Goal: Check status: Check status

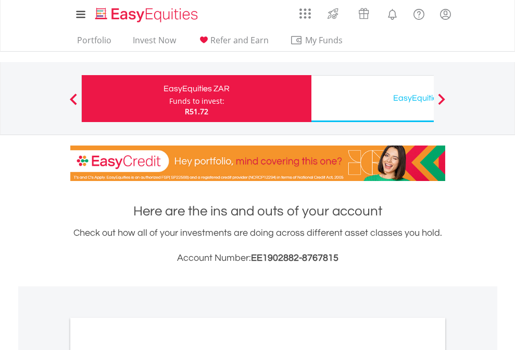
click at [169, 98] on div "Funds to invest:" at bounding box center [196, 101] width 55 height 10
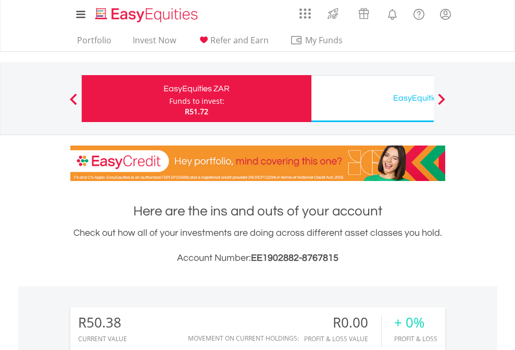
scroll to position [100, 164]
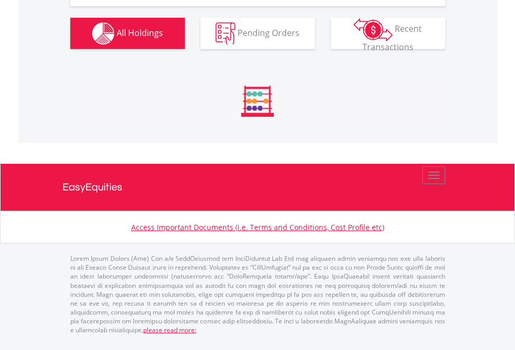
scroll to position [1056, 0]
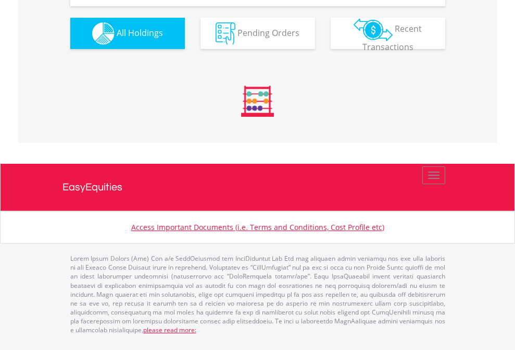
scroll to position [1179, 0]
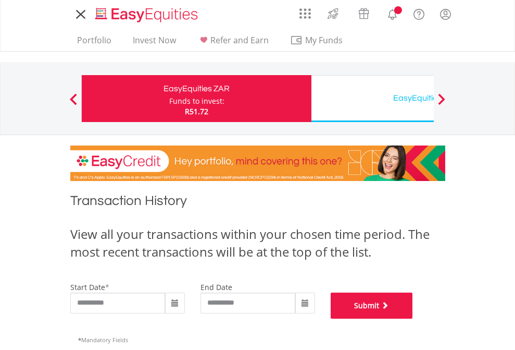
click at [413, 318] on button "Submit" at bounding box center [372, 305] width 82 height 26
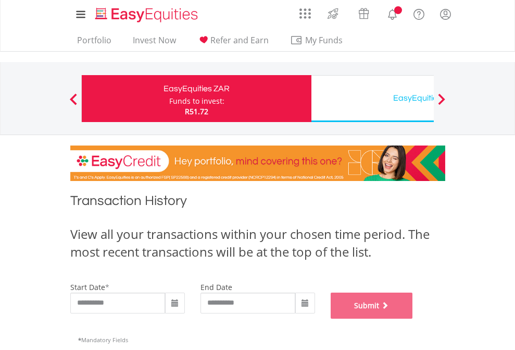
scroll to position [422, 0]
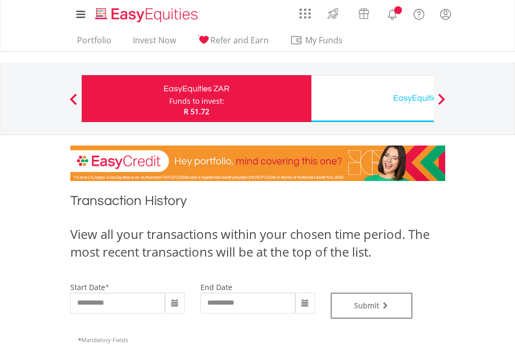
click at [372, 98] on div "EasyEquities USD" at bounding box center [426, 98] width 217 height 15
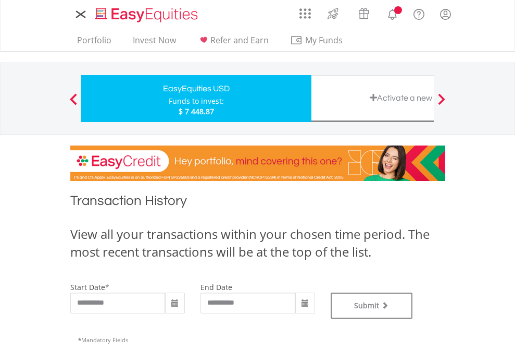
type input "**********"
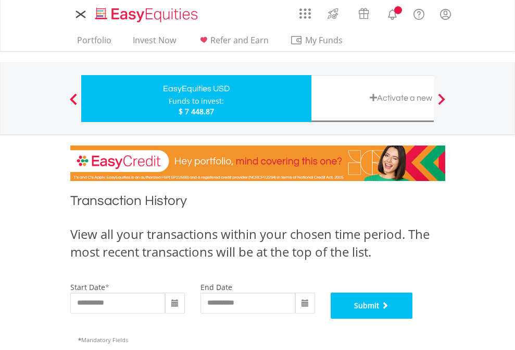
click at [413, 318] on button "Submit" at bounding box center [372, 305] width 82 height 26
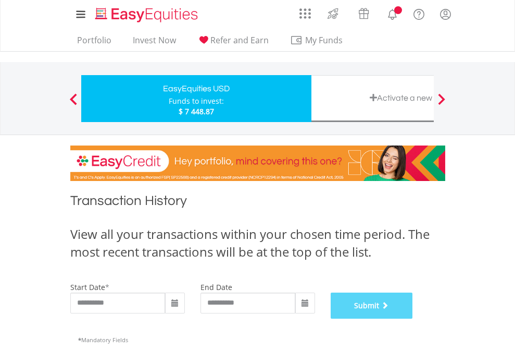
scroll to position [422, 0]
